Goal: Find specific page/section: Find specific page/section

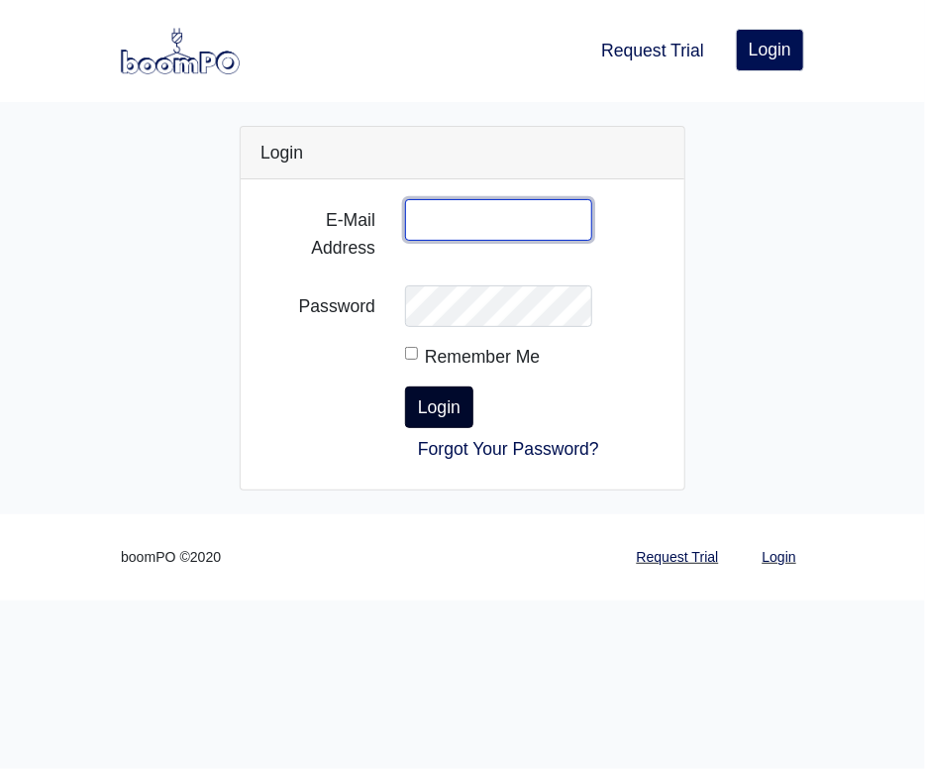
type input "[EMAIL_ADDRESS][DOMAIN_NAME]"
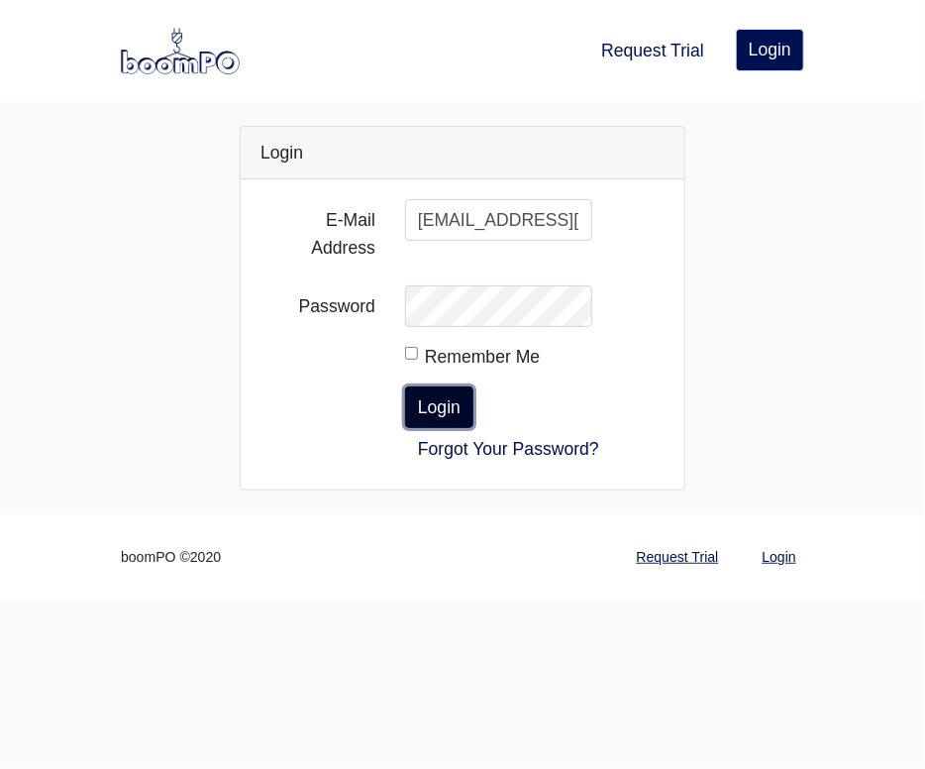
click at [440, 411] on button "Login" at bounding box center [439, 407] width 68 height 42
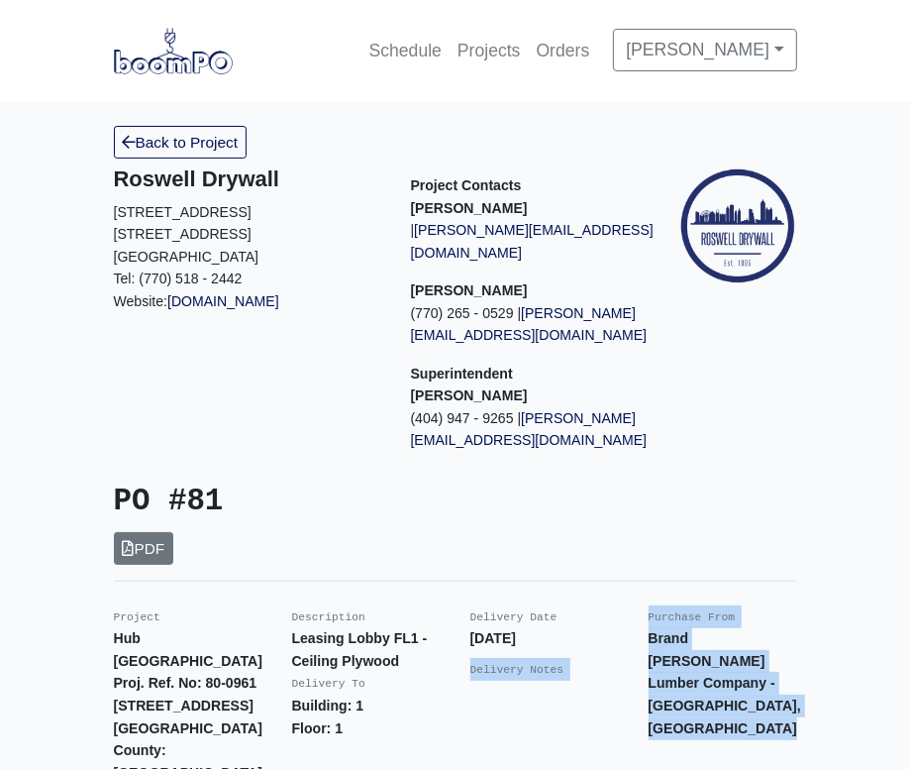
drag, startPoint x: 433, startPoint y: 740, endPoint x: 458, endPoint y: 693, distance: 52.7
